Goal: Check status: Check status

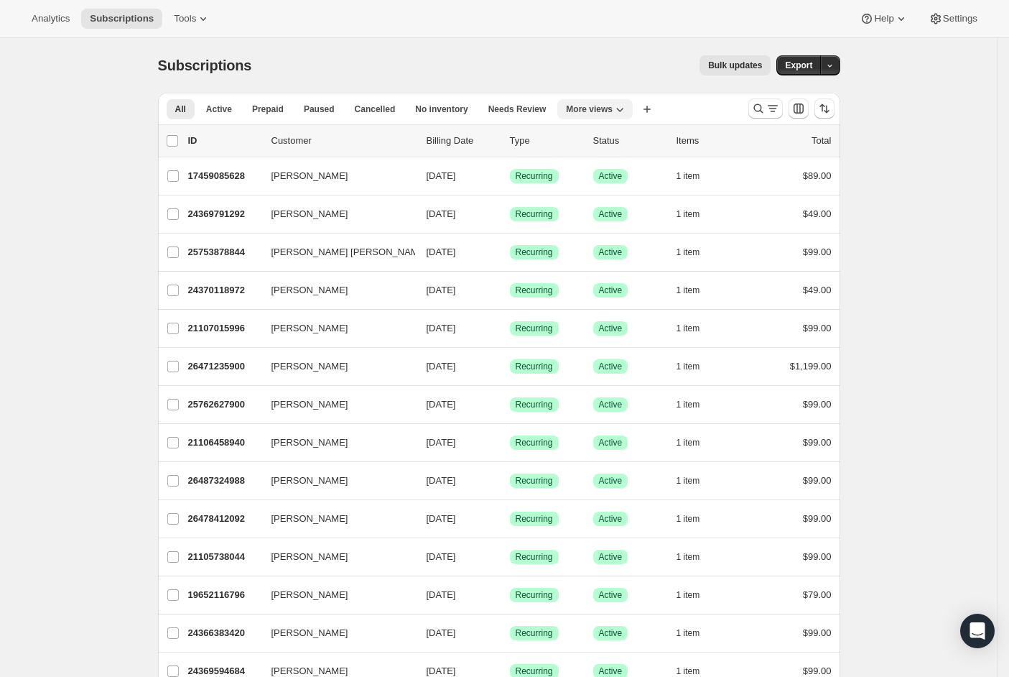
click at [613, 109] on span "More views" at bounding box center [589, 108] width 47 height 11
click at [223, 111] on span "Active" at bounding box center [219, 108] width 26 height 11
click at [763, 111] on icon "Search and filter results" at bounding box center [757, 108] width 9 height 9
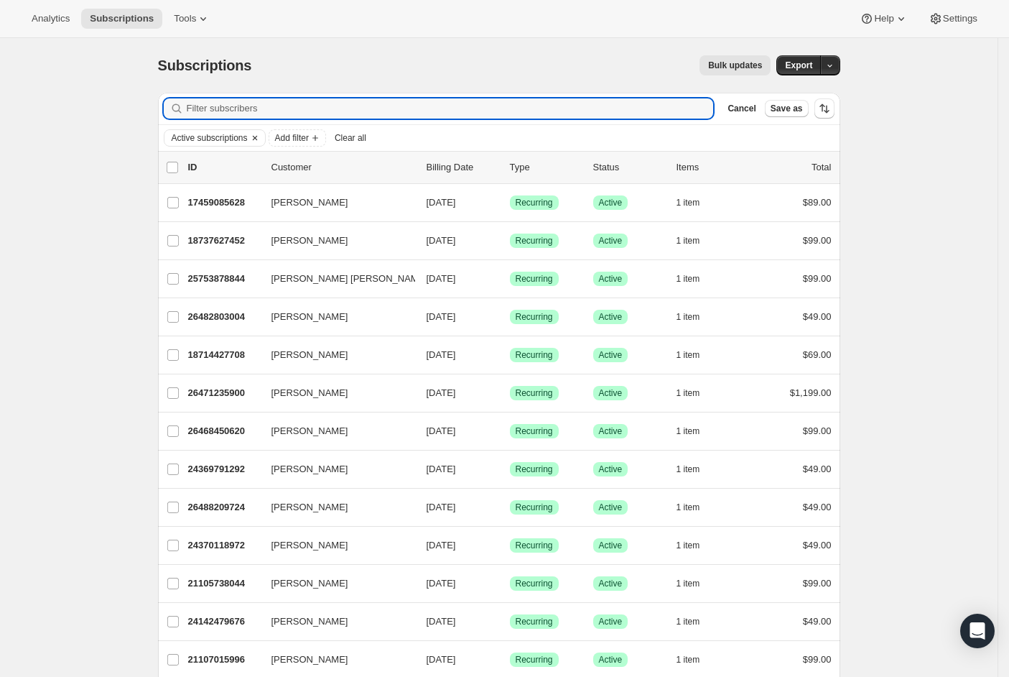
click at [198, 135] on span "Active subscriptions" at bounding box center [210, 137] width 76 height 11
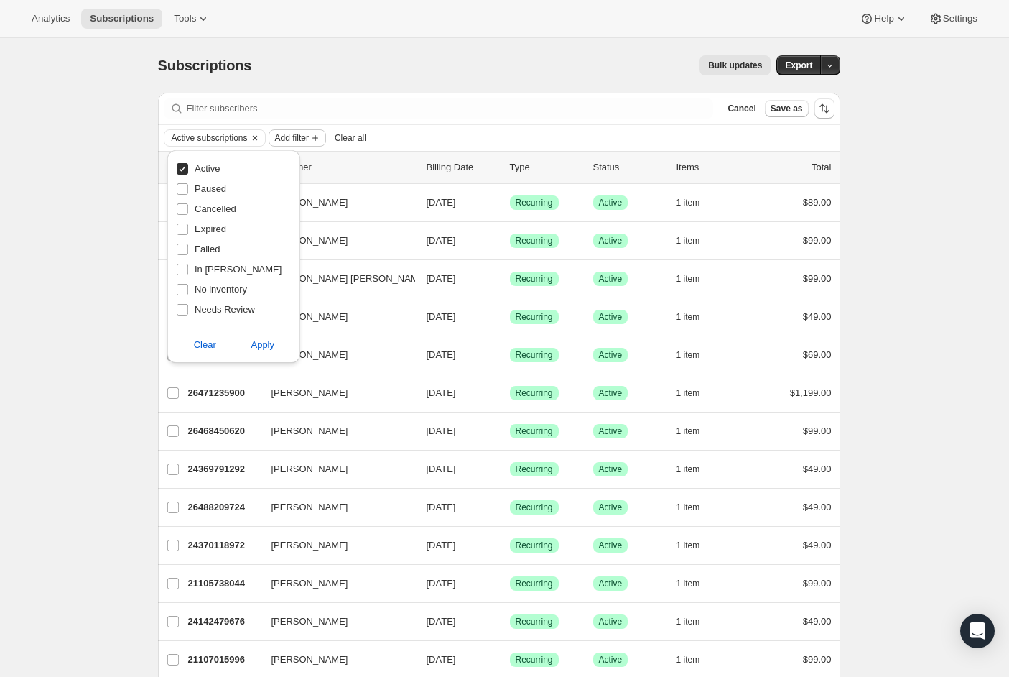
click at [307, 136] on span "Add filter" at bounding box center [292, 137] width 34 height 11
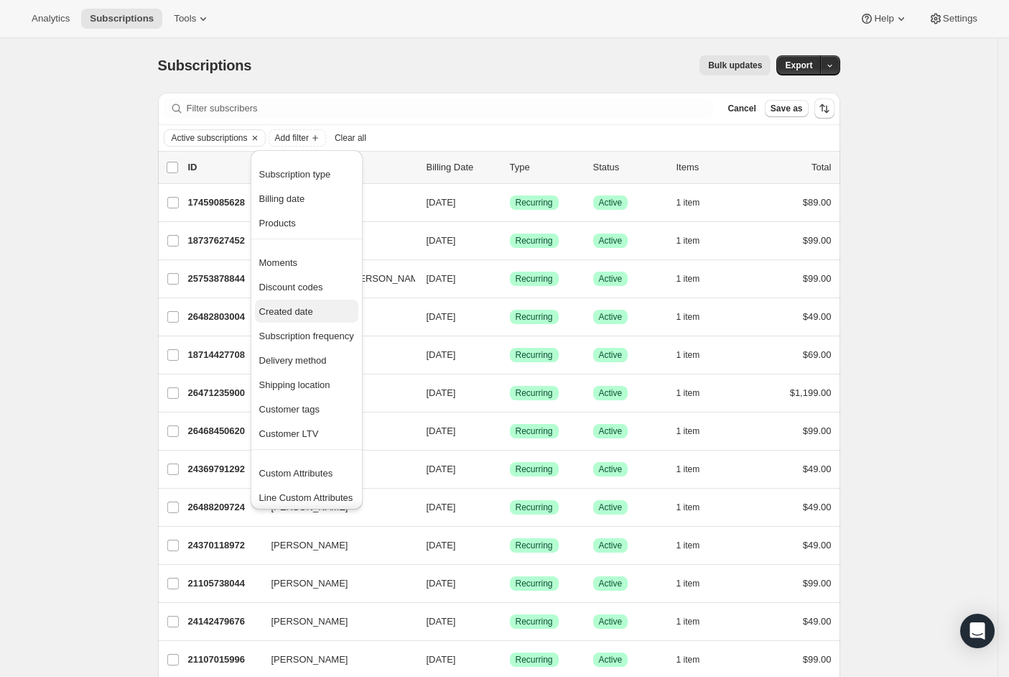
click at [296, 316] on span "Created date" at bounding box center [286, 311] width 54 height 11
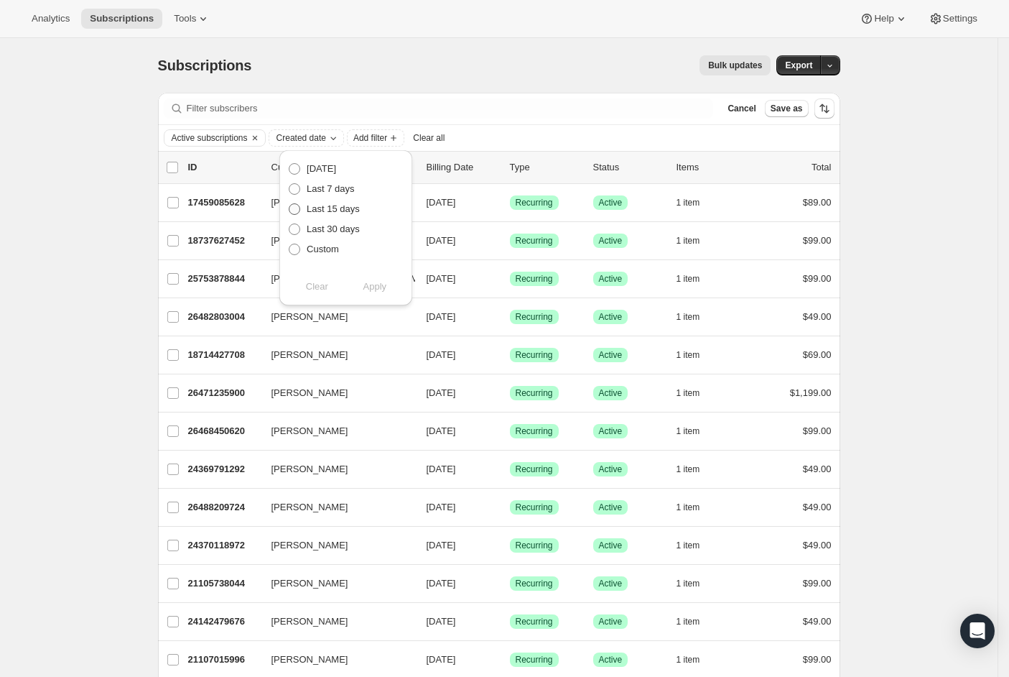
click at [300, 213] on span at bounding box center [294, 208] width 11 height 11
click at [289, 204] on input "Last 15 days" at bounding box center [289, 203] width 1 height 1
radio input "true"
click at [315, 251] on span "Custom" at bounding box center [323, 248] width 32 height 11
click at [289, 244] on input "Custom" at bounding box center [289, 243] width 1 height 1
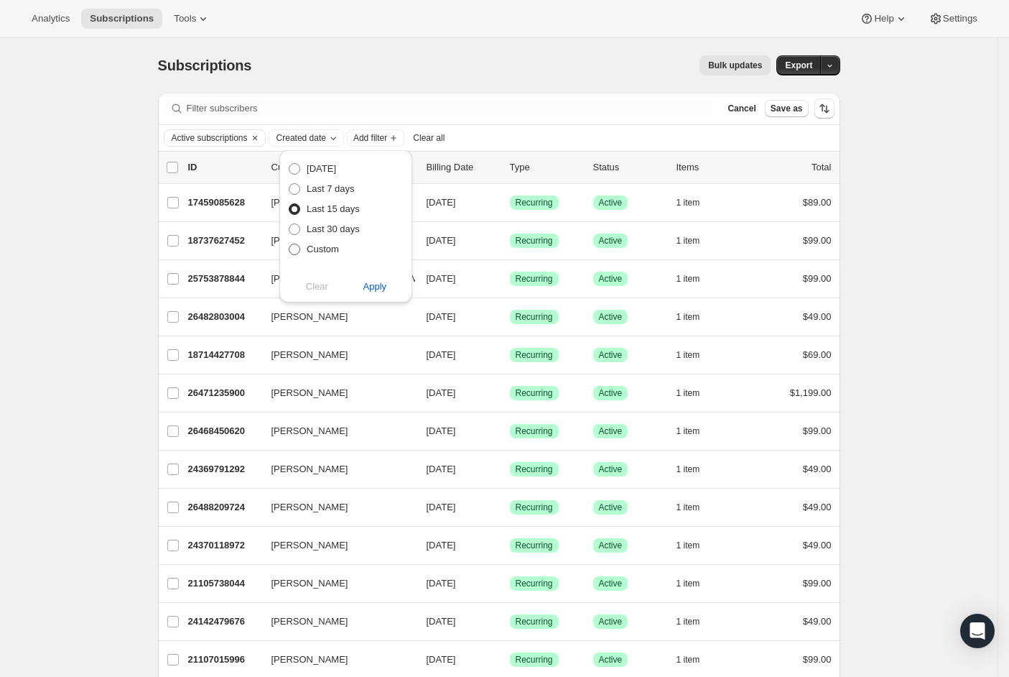
radio input "true"
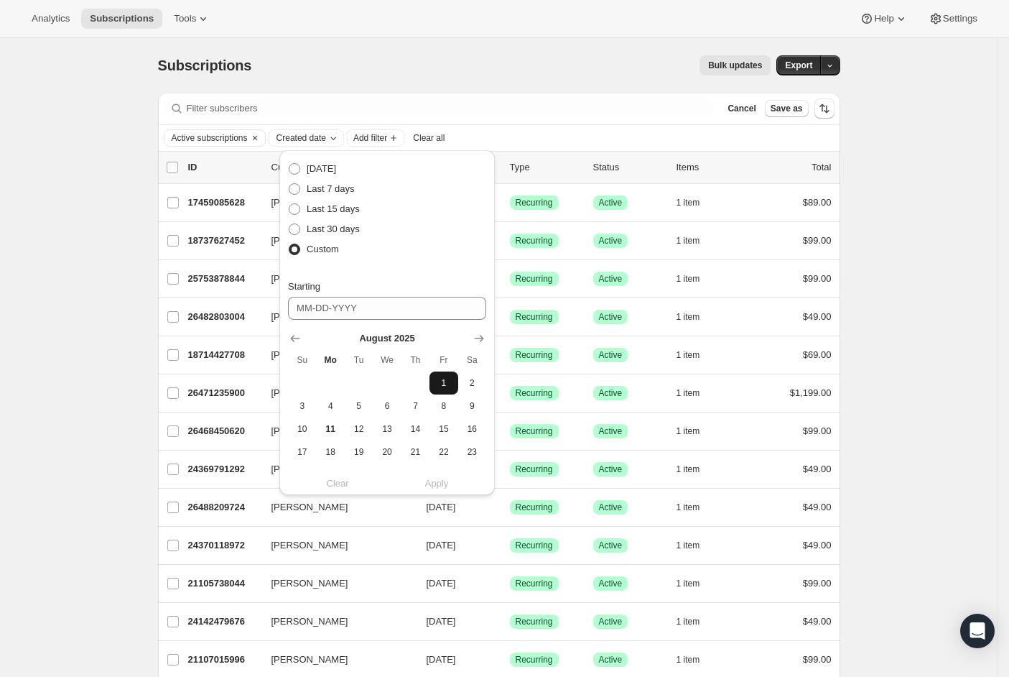
click at [435, 379] on span "1" at bounding box center [443, 382] width 17 height 11
type input "[DATE]"
click at [302, 213] on label "Last 15 days" at bounding box center [324, 209] width 72 height 20
click at [289, 204] on input "Last 15 days" at bounding box center [289, 203] width 1 height 1
radio input "true"
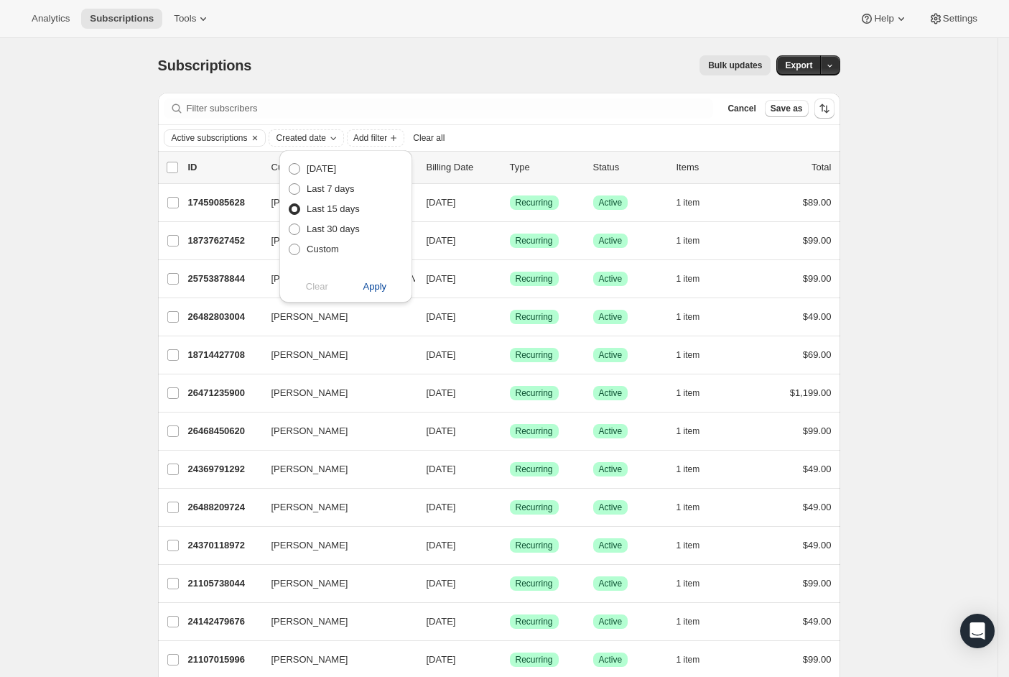
click at [368, 286] on span "Apply" at bounding box center [375, 286] width 24 height 14
click at [455, 134] on span "Add filter" at bounding box center [438, 137] width 34 height 11
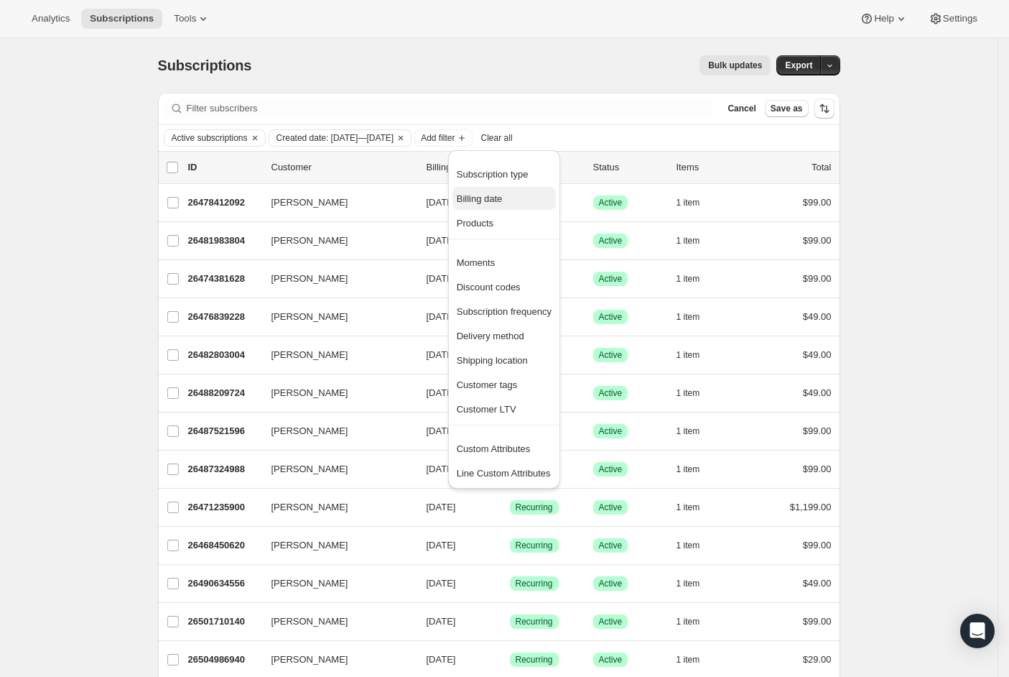
click at [491, 193] on span "Billing date" at bounding box center [480, 198] width 46 height 11
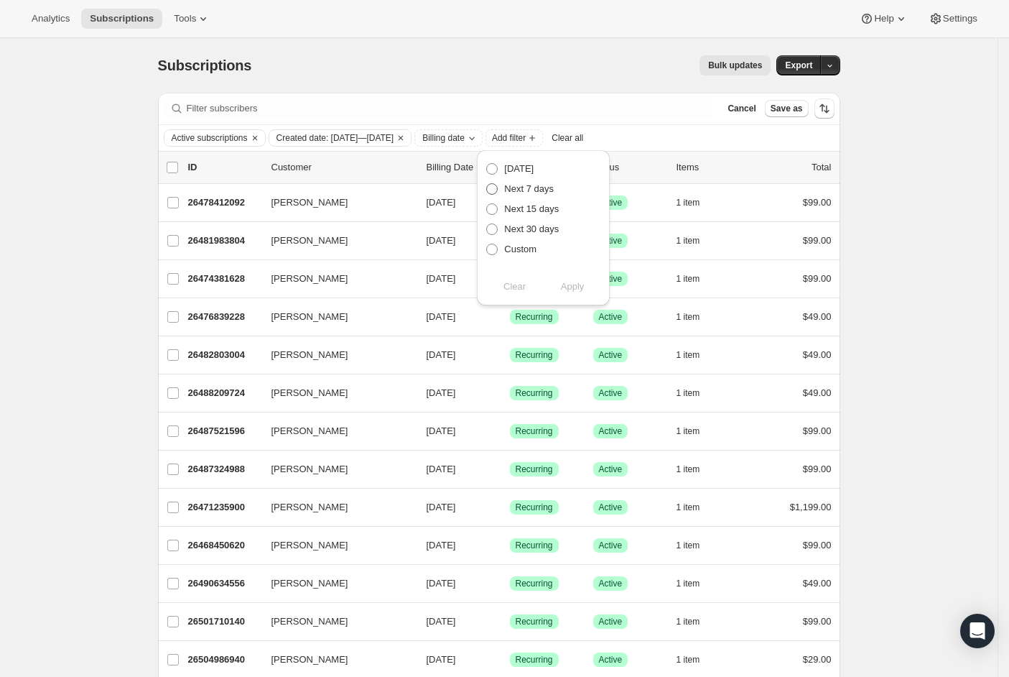
click at [493, 187] on span at bounding box center [491, 188] width 11 height 11
click at [487, 184] on input "Next 7 days" at bounding box center [486, 183] width 1 height 1
radio input "true"
click at [571, 284] on span "Apply" at bounding box center [573, 286] width 24 height 14
